Goal: Task Accomplishment & Management: Use online tool/utility

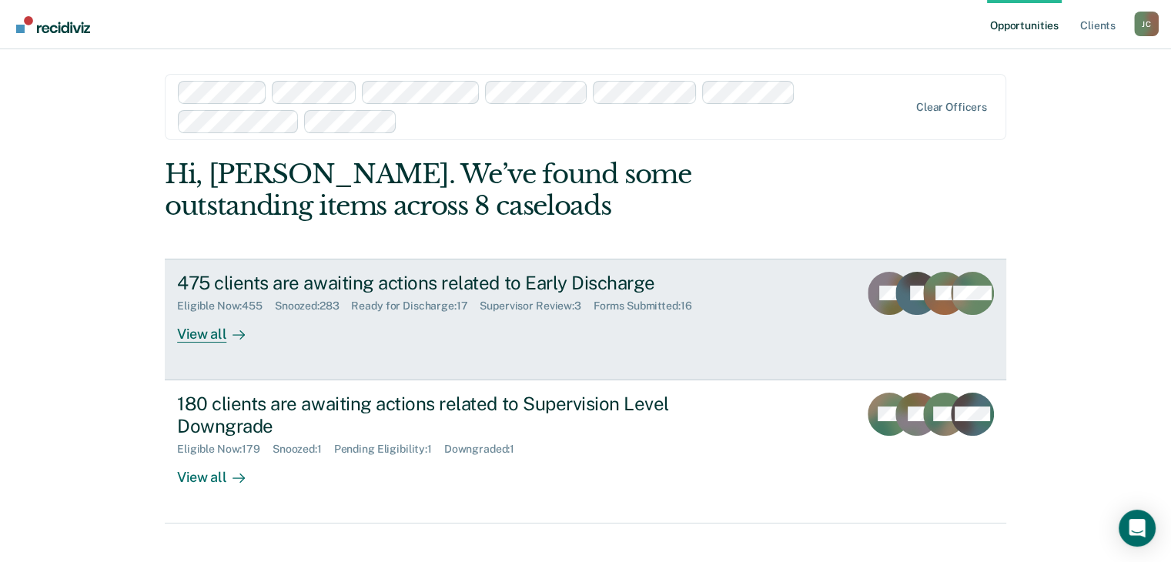
click at [255, 273] on div "475 clients are awaiting actions related to Early Discharge" at bounding box center [447, 283] width 541 height 22
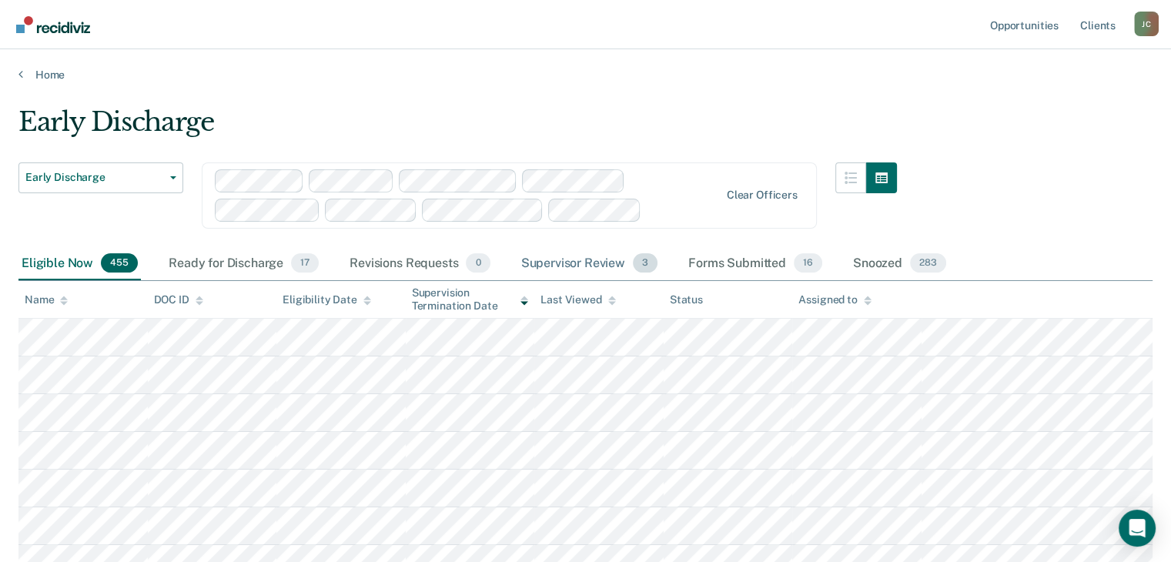
click at [574, 261] on div "Supervisor Review 3" at bounding box center [589, 264] width 143 height 34
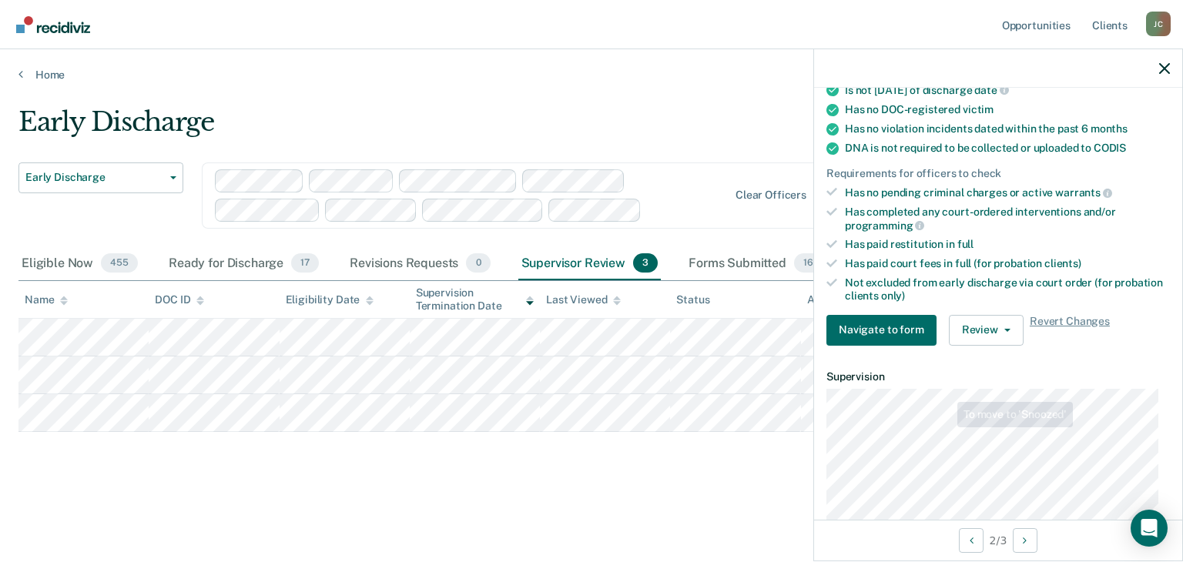
scroll to position [308, 0]
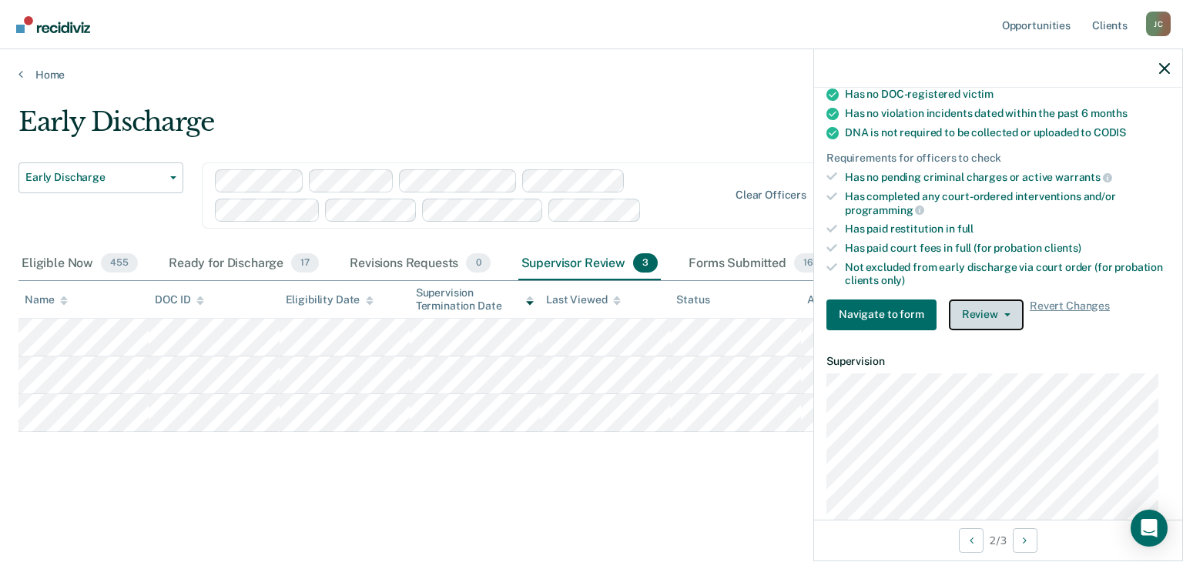
click at [976, 309] on button "Review" at bounding box center [986, 315] width 75 height 31
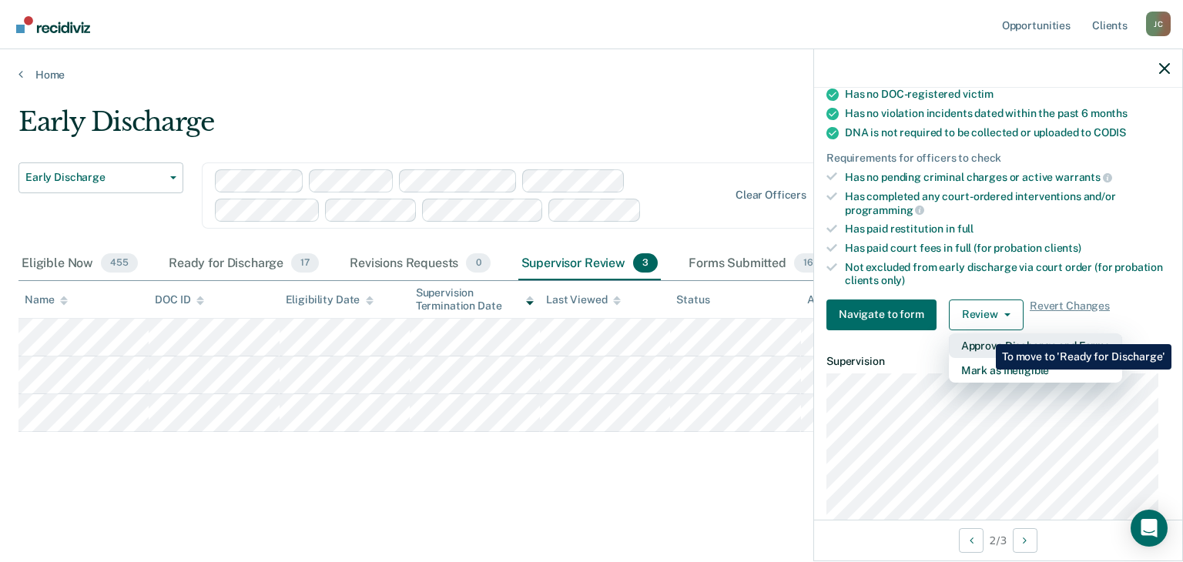
click at [985, 333] on button "Approve Discharge and Forms" at bounding box center [1035, 345] width 173 height 25
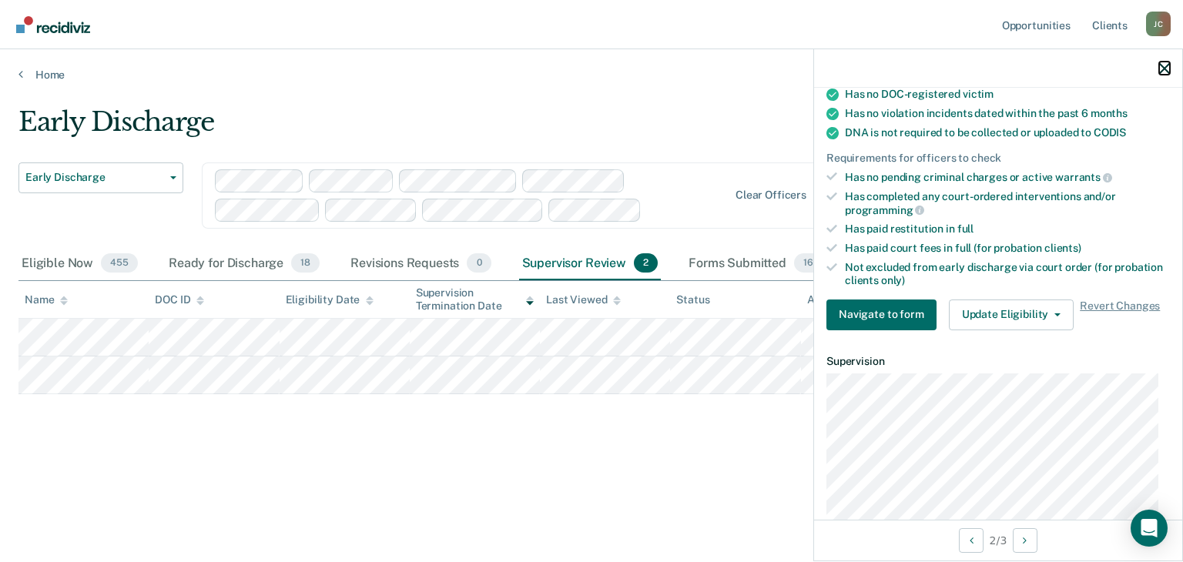
click at [1167, 72] on icon "button" at bounding box center [1164, 68] width 11 height 11
